Goal: Check status: Check status

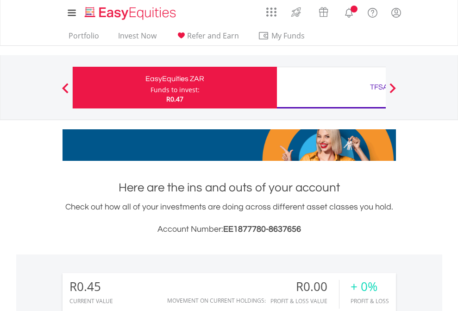
scroll to position [89, 145]
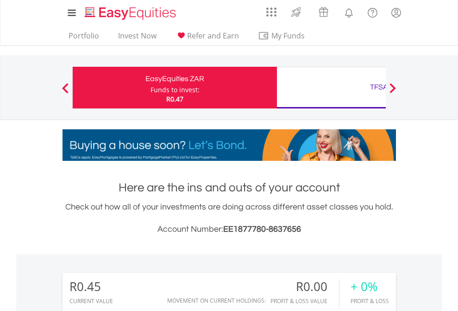
click at [151, 88] on div "Funds to invest:" at bounding box center [175, 89] width 49 height 9
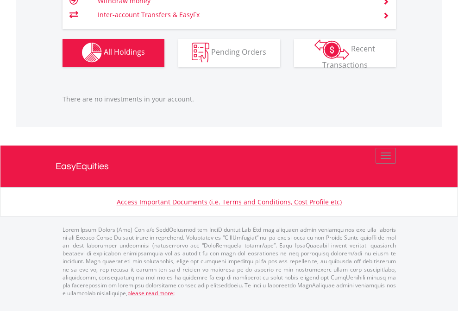
scroll to position [89, 145]
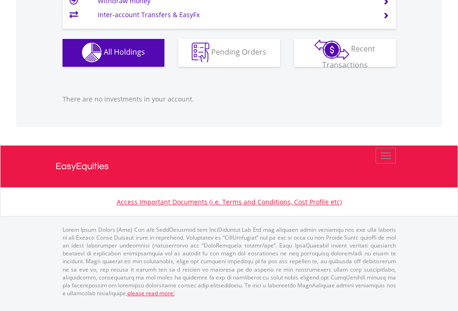
scroll to position [67, 0]
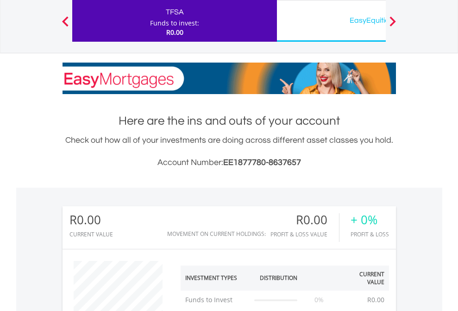
click at [331, 21] on div "EasyEquities USD" at bounding box center [379, 20] width 193 height 13
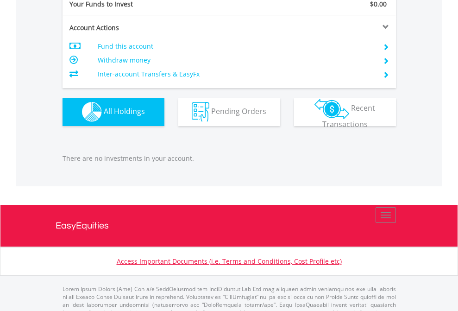
scroll to position [917, 0]
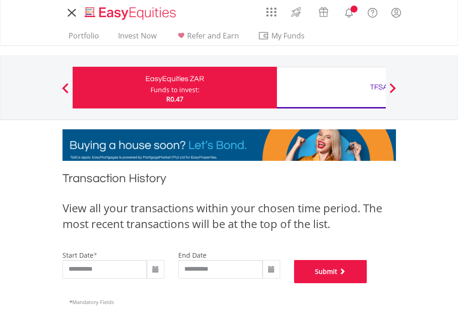
click at [367, 283] on button "Submit" at bounding box center [330, 271] width 73 height 23
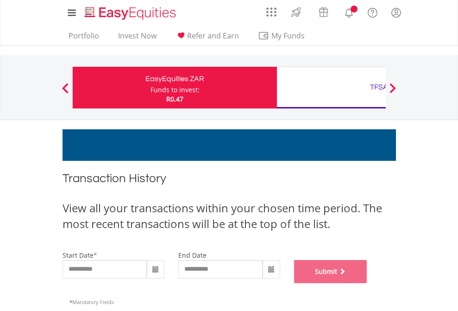
scroll to position [376, 0]
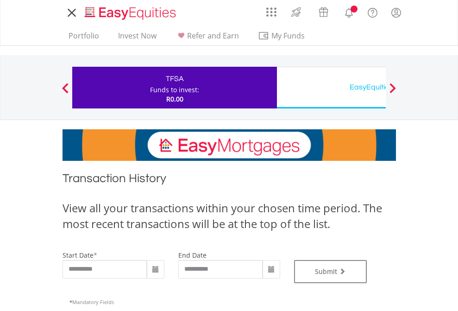
type input "**********"
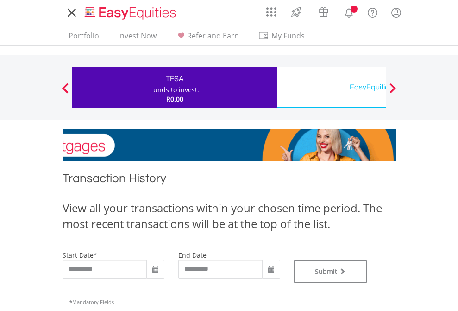
type input "**********"
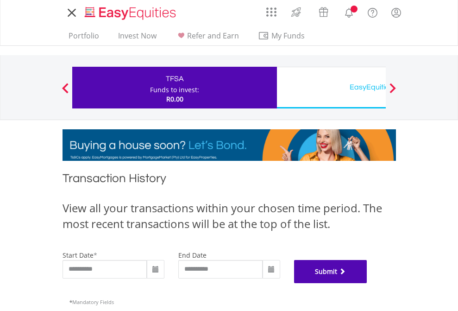
click at [367, 283] on button "Submit" at bounding box center [330, 271] width 73 height 23
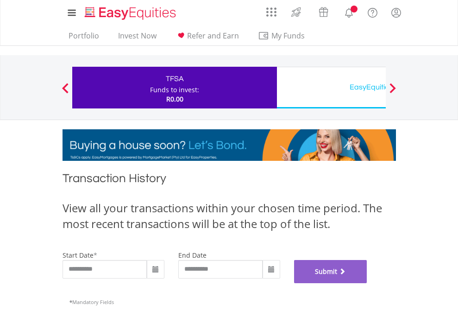
scroll to position [376, 0]
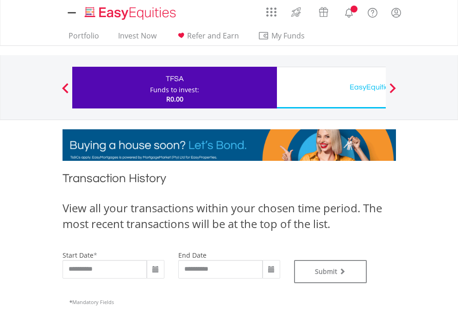
click at [331, 88] on div "EasyEquities USD" at bounding box center [379, 87] width 193 height 13
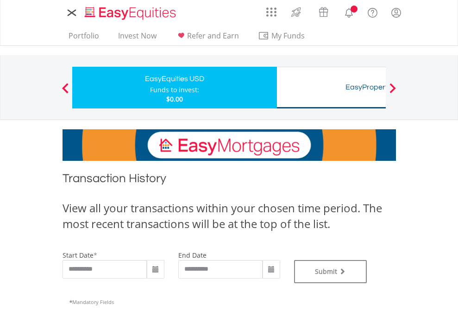
type input "**********"
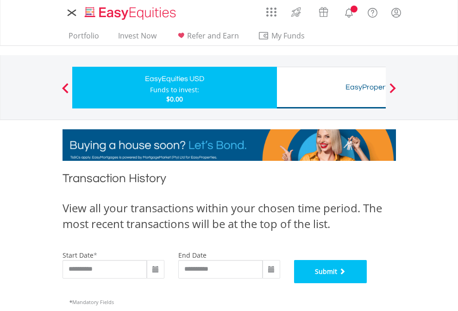
click at [367, 283] on button "Submit" at bounding box center [330, 271] width 73 height 23
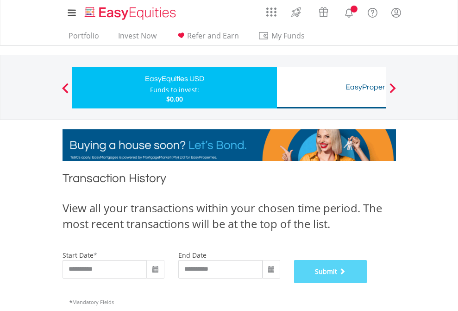
scroll to position [376, 0]
